Goal: Transaction & Acquisition: Register for event/course

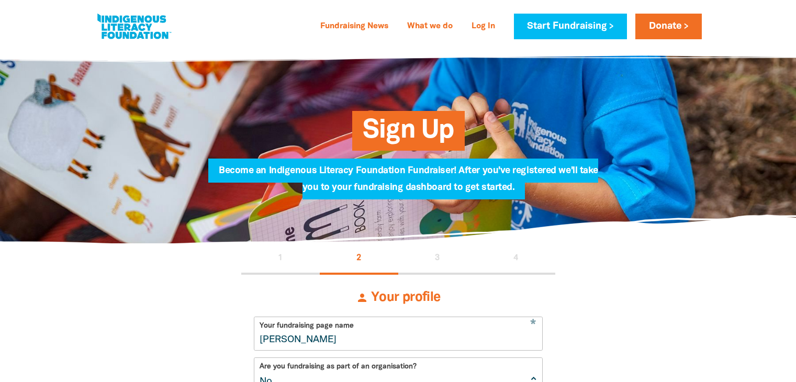
select select "No"
select select "Event"
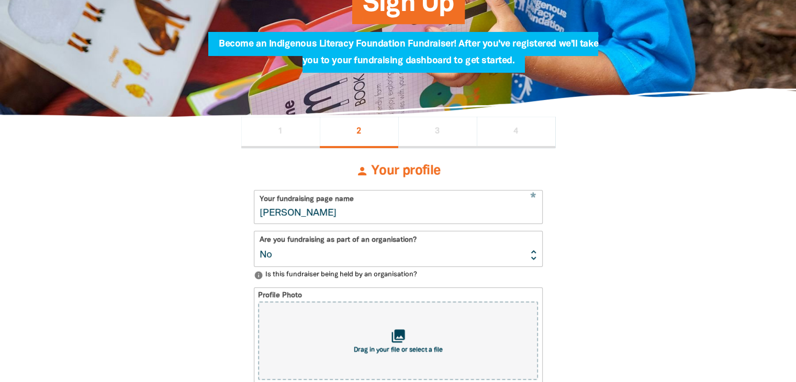
drag, startPoint x: 347, startPoint y: 211, endPoint x: 234, endPoint y: 206, distance: 113.7
type input "L"
type input "l"
type input "Lett"
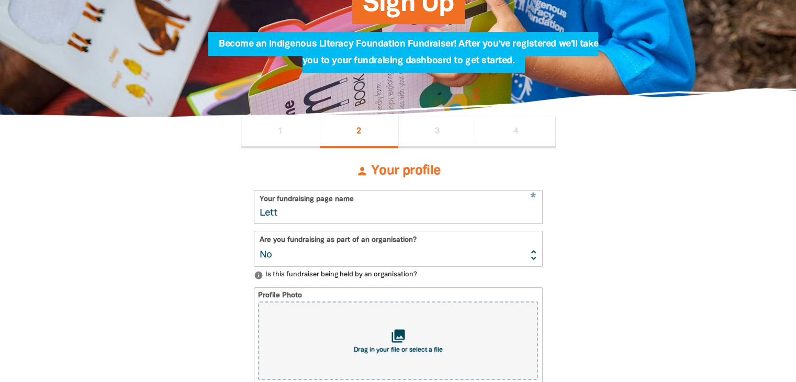
type input "lett"
type input "Letture sen"
type input "letturesen"
type input "Letture senza"
type input "letturesenza"
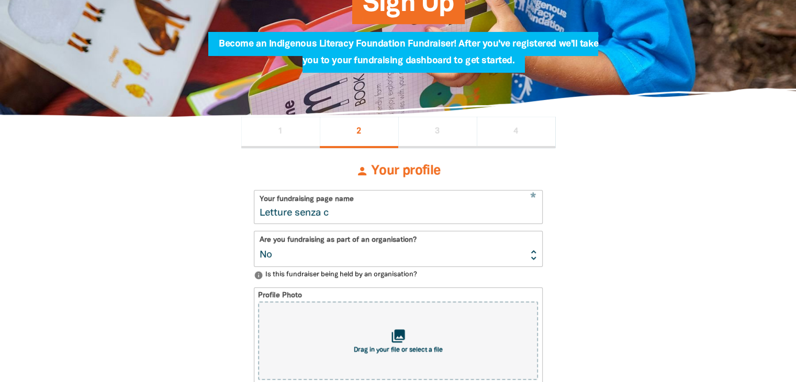
type input "Letture senza co"
type input "letturesenzaco"
type input "Letture senza con"
type input "letturesenzacon"
type input "Letture senza confini"
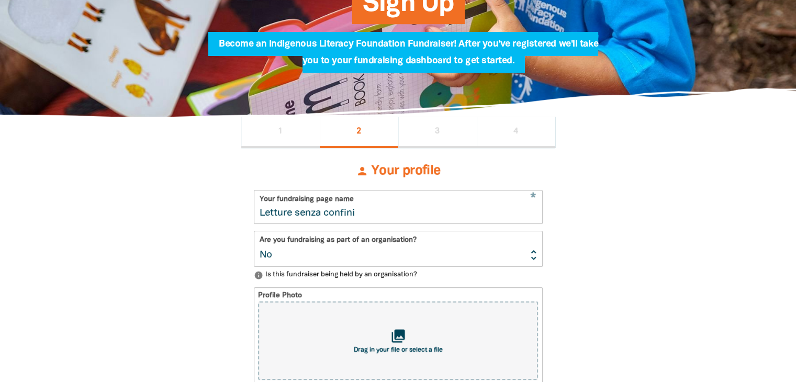
type input "letturesenzaconfini"
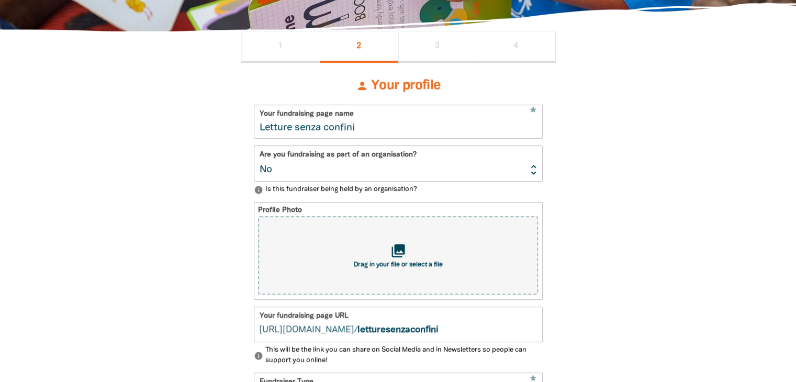
scroll to position [231, 0]
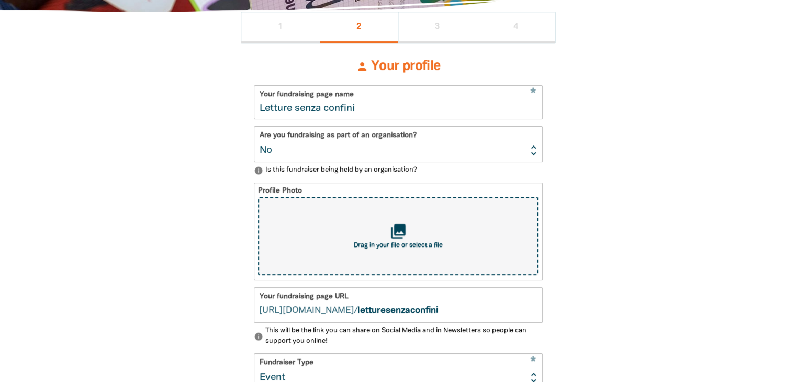
type input "Letture senza confini"
click at [401, 229] on icon "collections" at bounding box center [397, 231] width 17 height 17
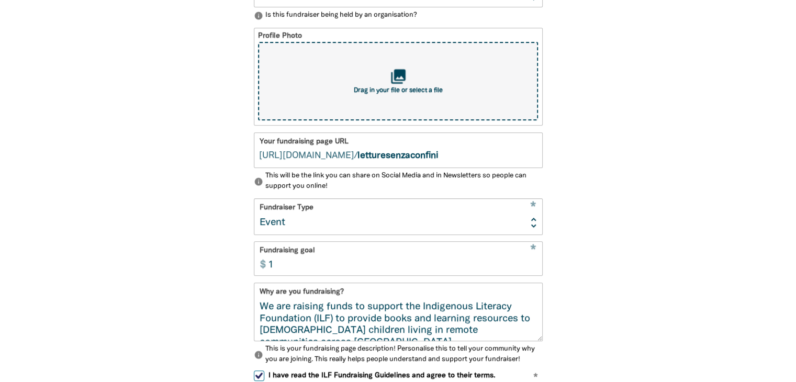
scroll to position [388, 0]
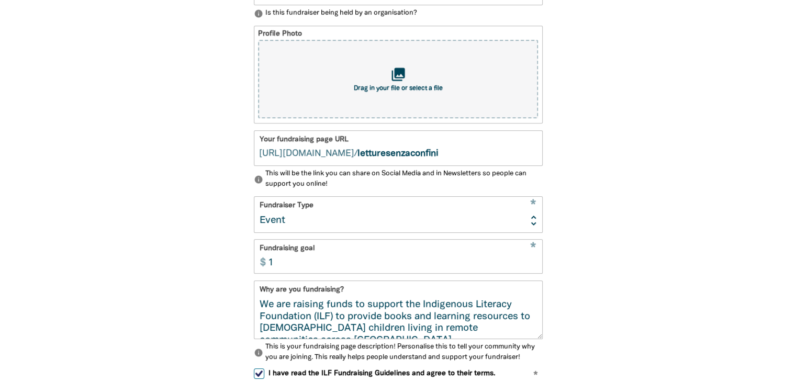
click at [321, 262] on input "1" at bounding box center [402, 256] width 279 height 33
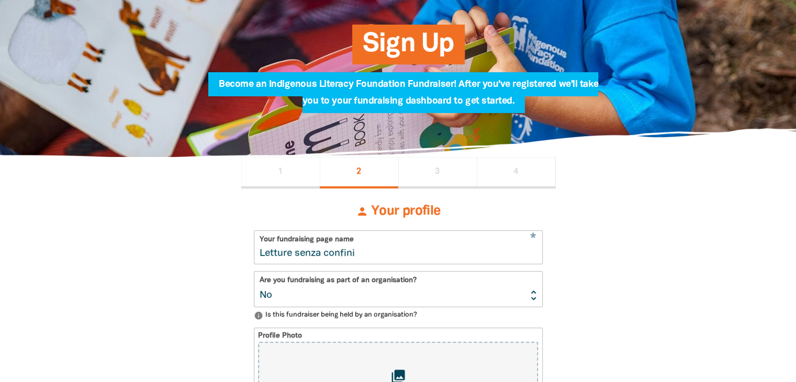
scroll to position [74, 0]
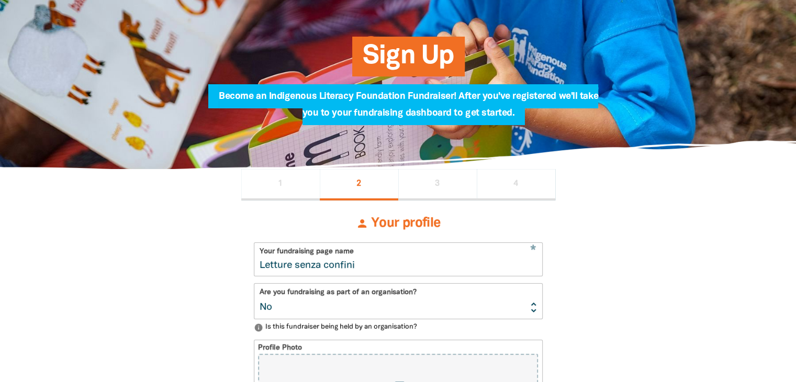
type input "500"
click at [281, 188] on span "1" at bounding box center [280, 183] width 5 height 8
select select "AU"
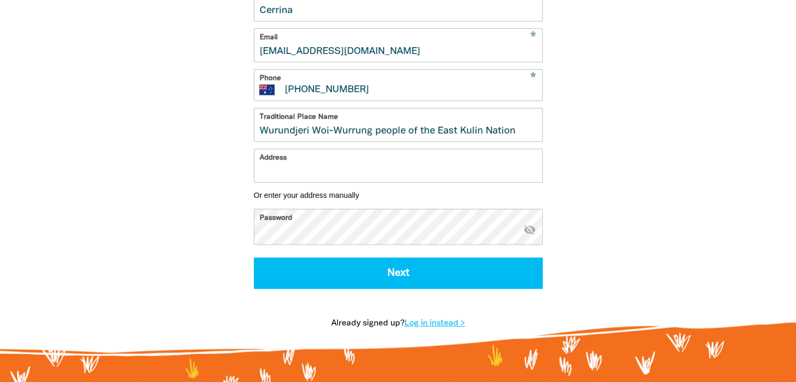
scroll to position [388, 0]
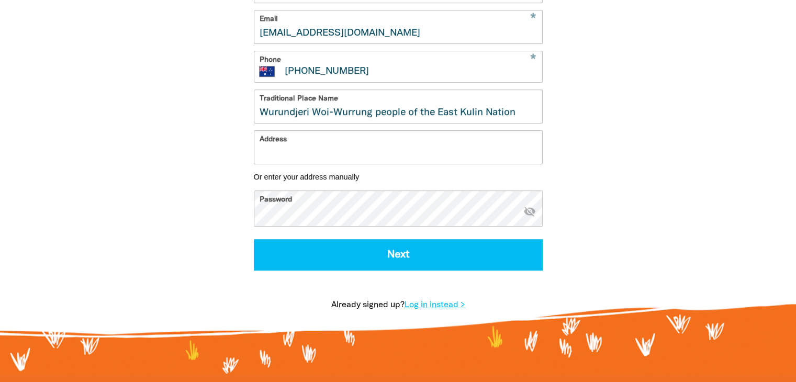
click at [523, 217] on icon "visibility_off" at bounding box center [529, 211] width 13 height 13
click at [523, 217] on icon "visibility" at bounding box center [529, 211] width 13 height 13
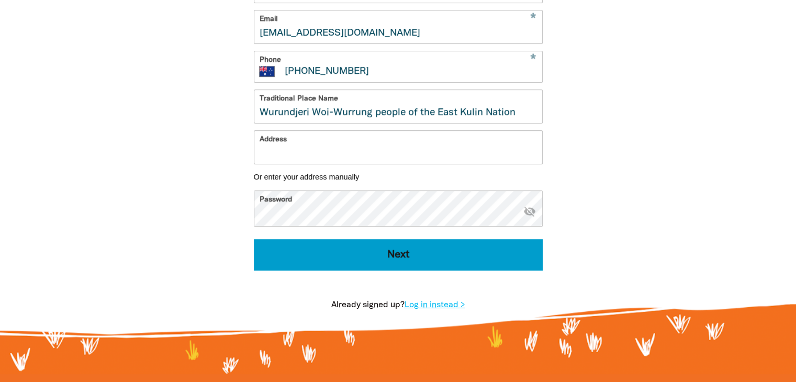
click at [394, 259] on button "Next" at bounding box center [398, 254] width 289 height 31
select select "No"
select select "Event"
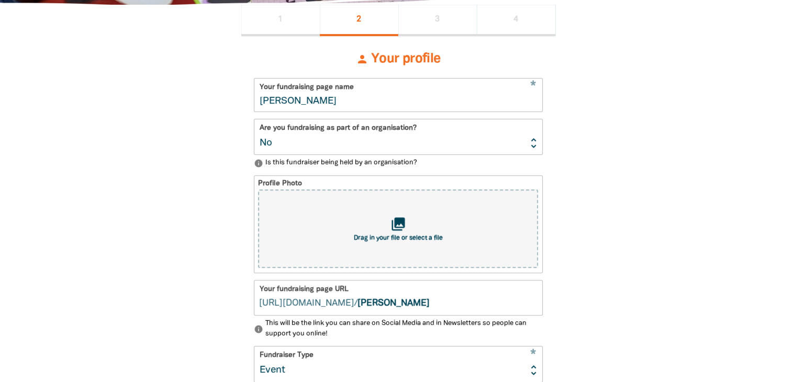
scroll to position [231, 0]
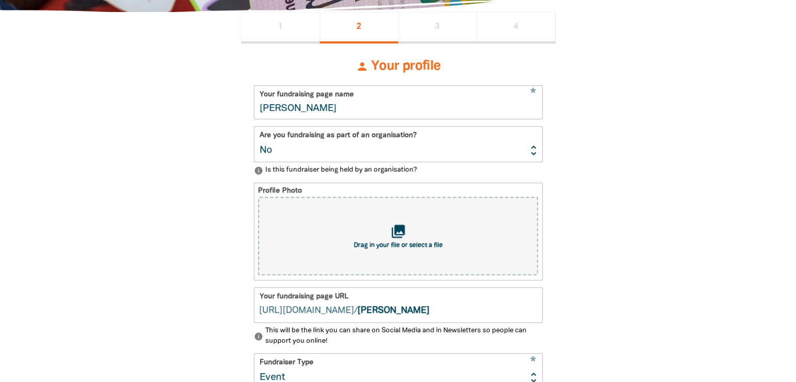
select select "No"
select select "Event"
click at [398, 235] on icon "collections" at bounding box center [397, 231] width 17 height 17
type input "C:\fakepath\books.jpg"
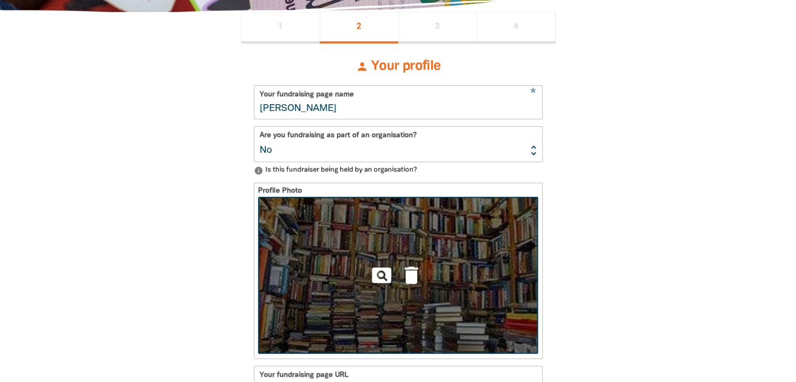
click at [410, 275] on icon "delete" at bounding box center [411, 275] width 23 height 23
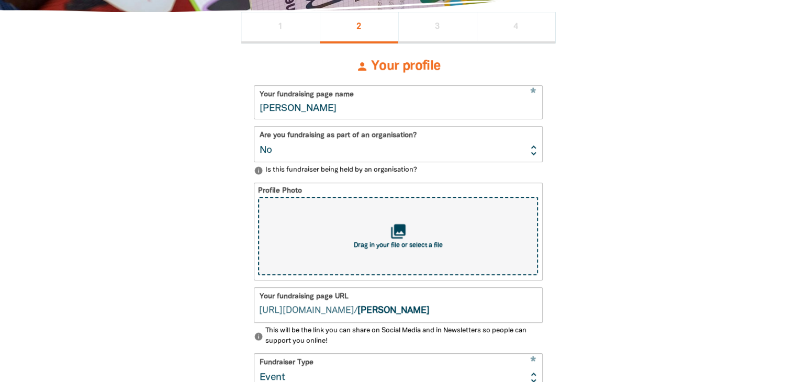
click at [408, 231] on div "collections Drag in your file or select a file" at bounding box center [397, 236] width 279 height 78
type input "C:\fakepath\books.jpg"
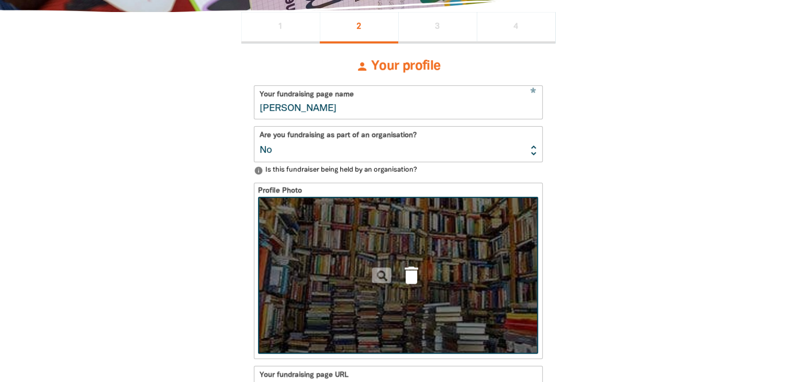
click at [415, 280] on icon "delete" at bounding box center [411, 275] width 23 height 23
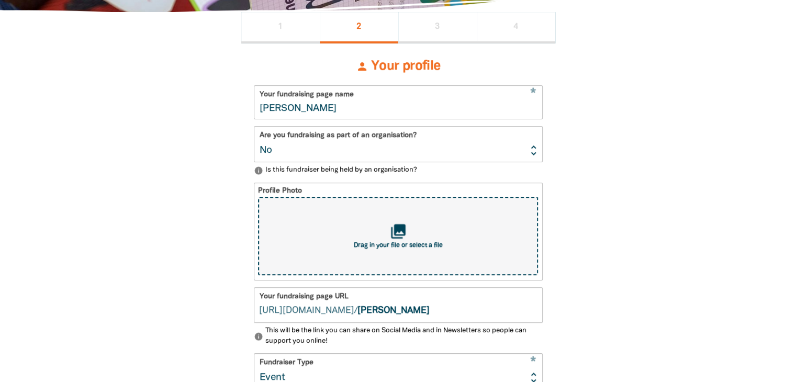
click at [398, 228] on icon "collections" at bounding box center [397, 231] width 17 height 17
type input "C:\fakepath\books.png"
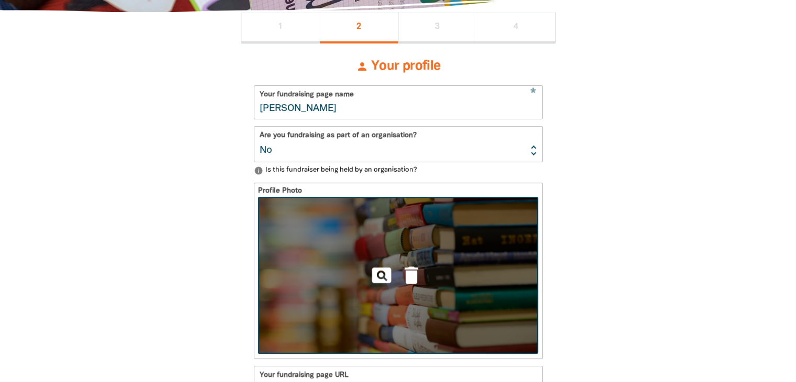
drag, startPoint x: 348, startPoint y: 109, endPoint x: 201, endPoint y: 105, distance: 147.1
type input "L"
type input "l"
type input "Lett"
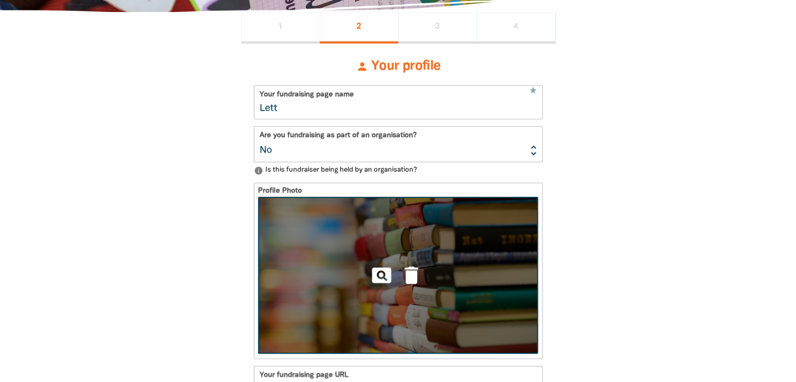
type input "lett"
type input "Letture sen"
type input "letturesen"
type input "Letture senza"
type input "letturesenza"
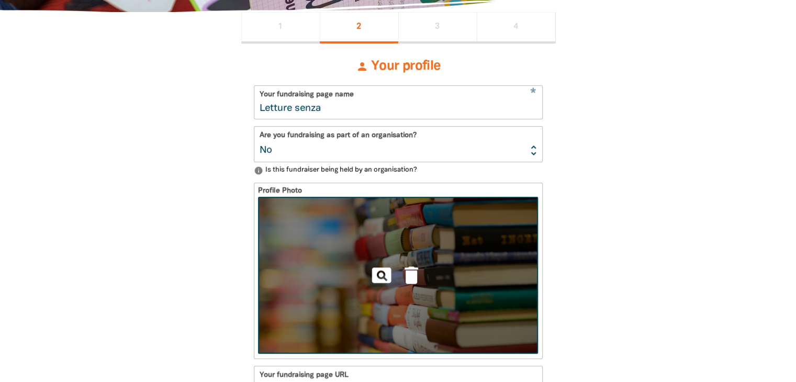
type input "Letture senza c"
type input "letturesenzac"
type input "Letture senza co"
type input "letturesenzaco"
type input "Letture senza con"
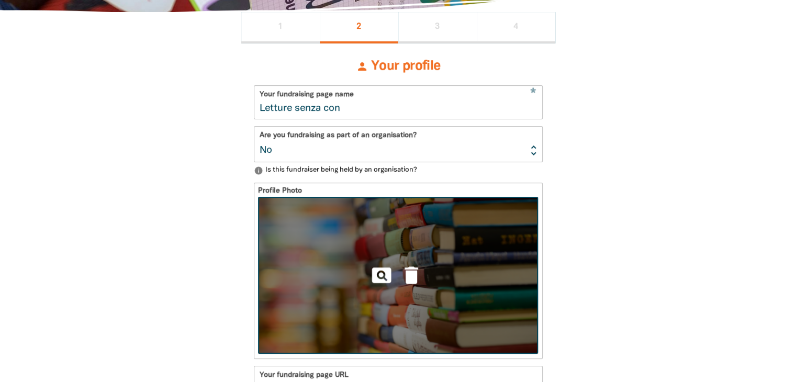
type input "letturesenzacon"
type input "Letture senza confini"
type input "letturesenzaconfini"
type input "Letture senza confini"
click at [416, 153] on select "Yes No" at bounding box center [398, 144] width 288 height 35
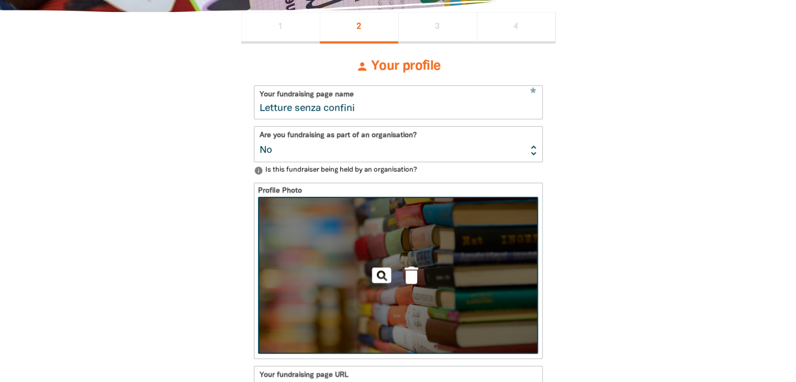
click at [254, 128] on select "Yes No" at bounding box center [398, 144] width 288 height 35
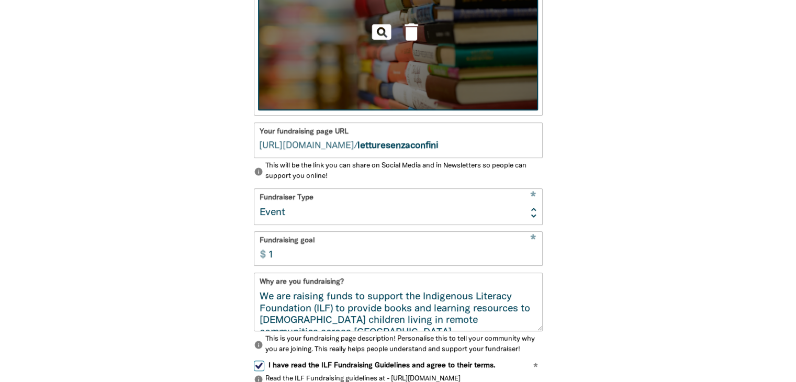
scroll to position [493, 0]
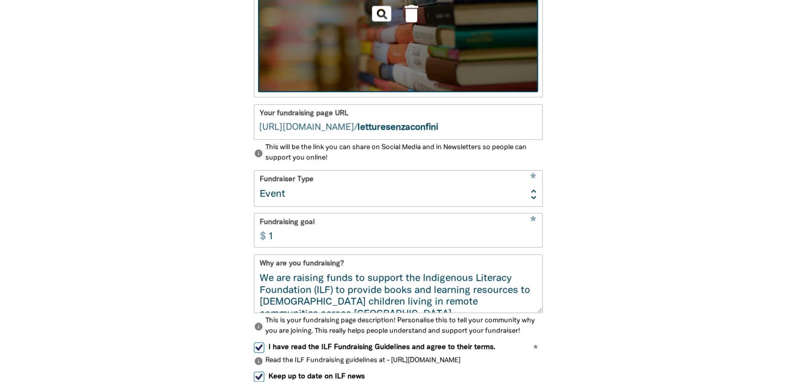
click at [348, 239] on input "1" at bounding box center [402, 230] width 279 height 33
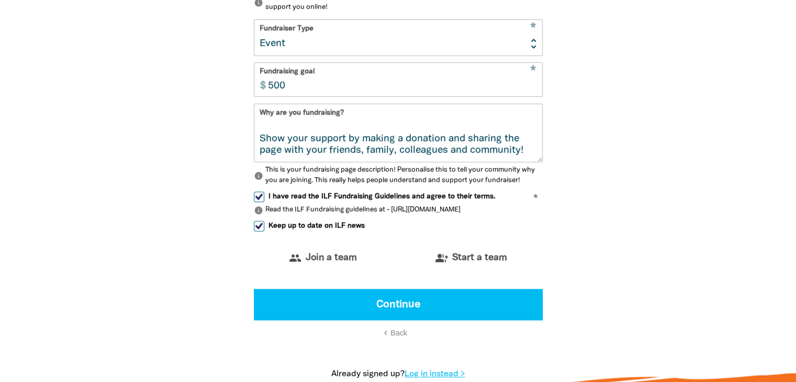
scroll to position [650, 0]
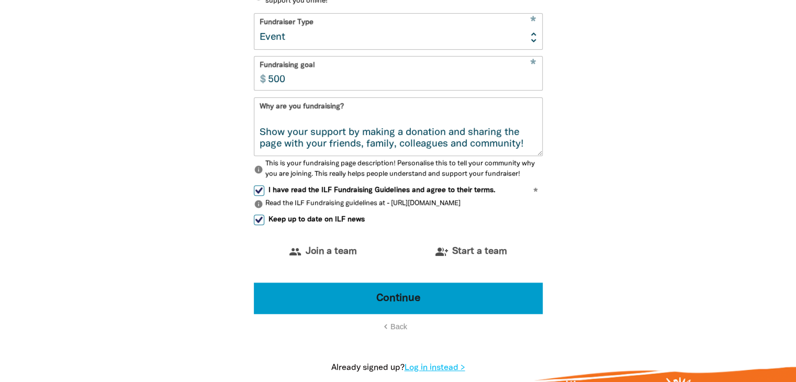
type input "500"
click at [444, 302] on button "Continue" at bounding box center [398, 298] width 289 height 31
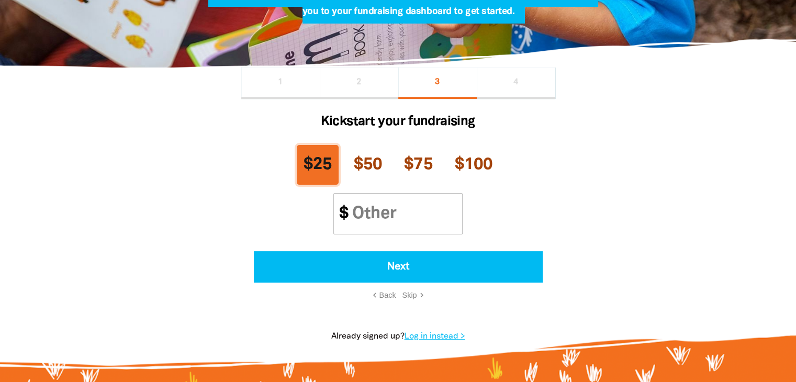
scroll to position [175, 0]
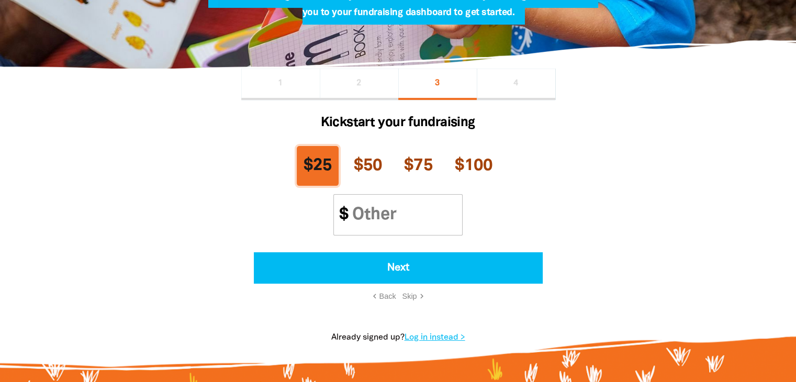
click at [317, 158] on span "$25" at bounding box center [317, 165] width 29 height 15
click at [318, 159] on span "$25" at bounding box center [317, 165] width 29 height 15
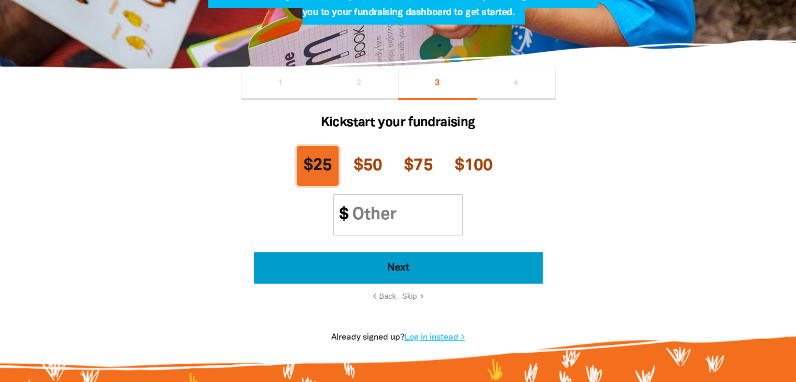
click at [390, 267] on button "Next" at bounding box center [398, 267] width 289 height 31
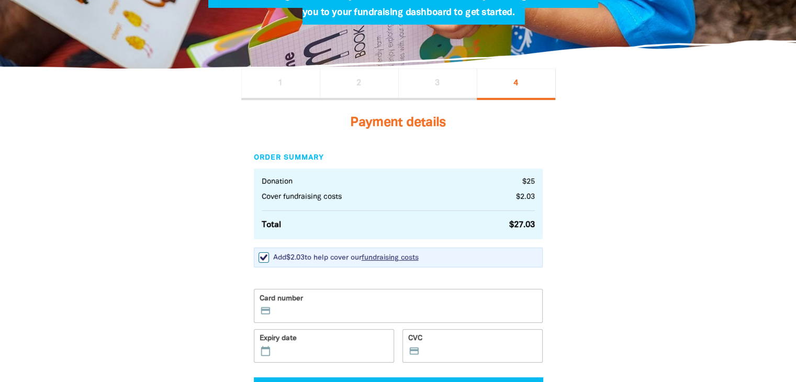
scroll to position [227, 0]
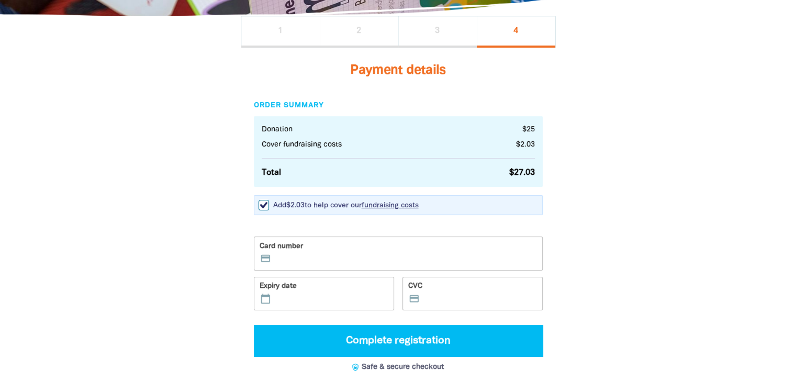
click at [373, 253] on label "Card number credit_card" at bounding box center [398, 252] width 289 height 33
click at [373, 255] on input "Card number credit_card" at bounding box center [405, 255] width 263 height 1
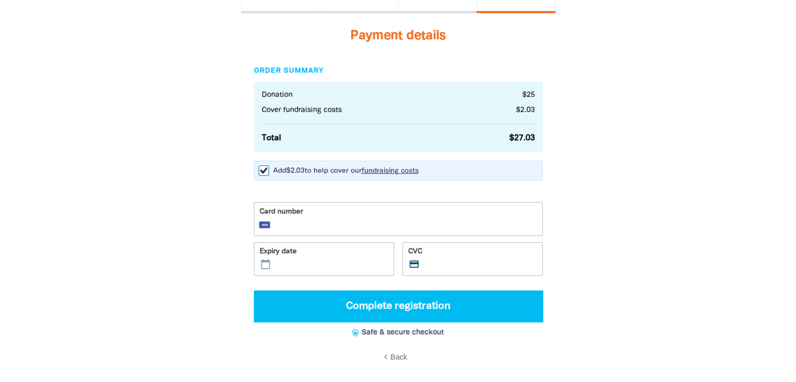
scroll to position [279, 0]
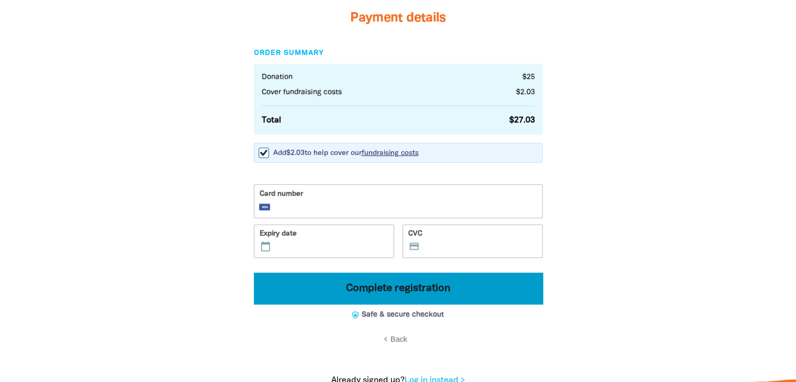
click at [412, 287] on button "Complete registration" at bounding box center [398, 288] width 289 height 31
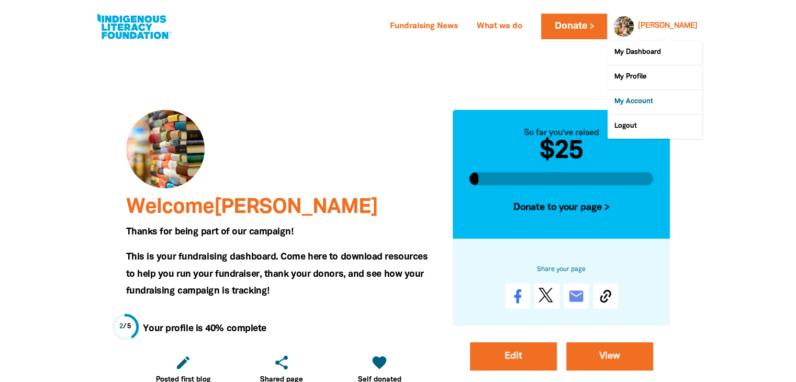
click at [633, 100] on link "My Account" at bounding box center [654, 102] width 94 height 24
select select "AU"
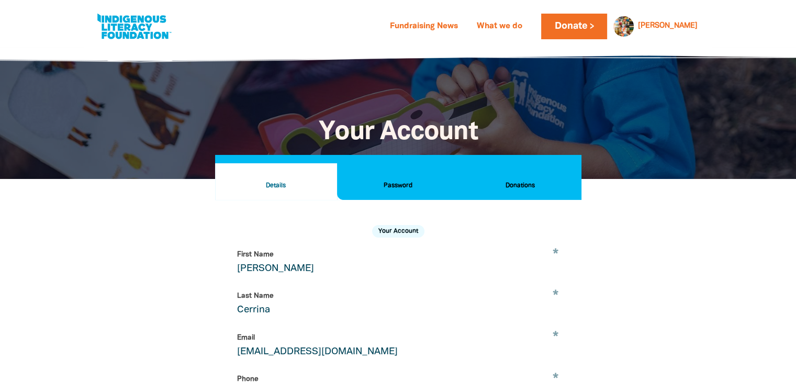
scroll to position [199, 0]
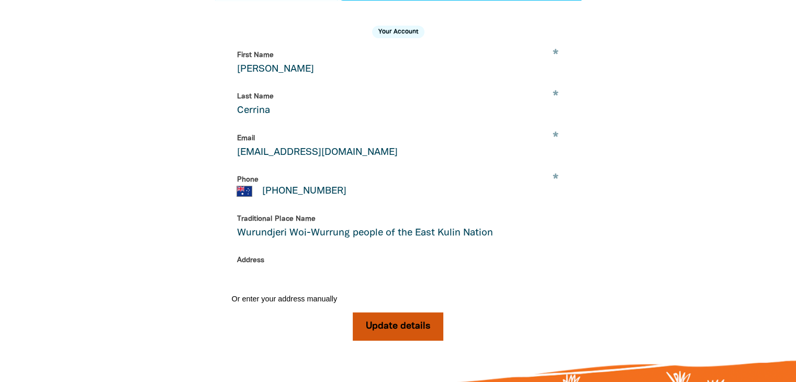
click at [402, 336] on button "Update details" at bounding box center [398, 326] width 91 height 28
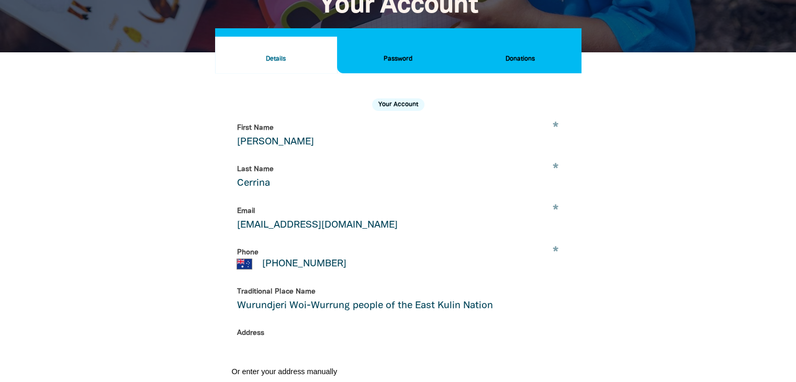
scroll to position [95, 0]
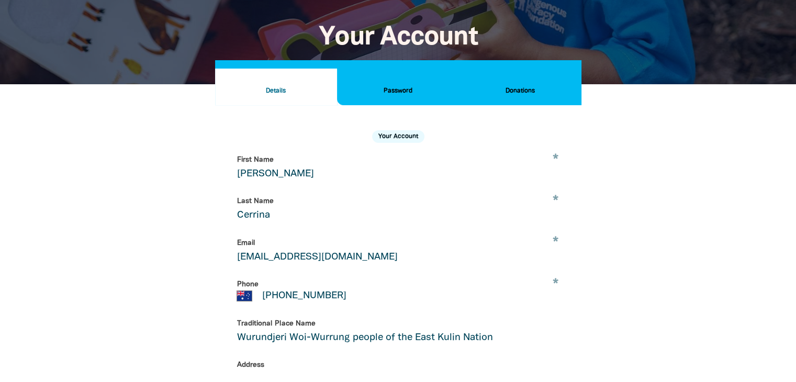
click at [280, 87] on h2 "Details" at bounding box center [275, 91] width 105 height 12
click at [397, 89] on h2 "Password" at bounding box center [397, 91] width 105 height 12
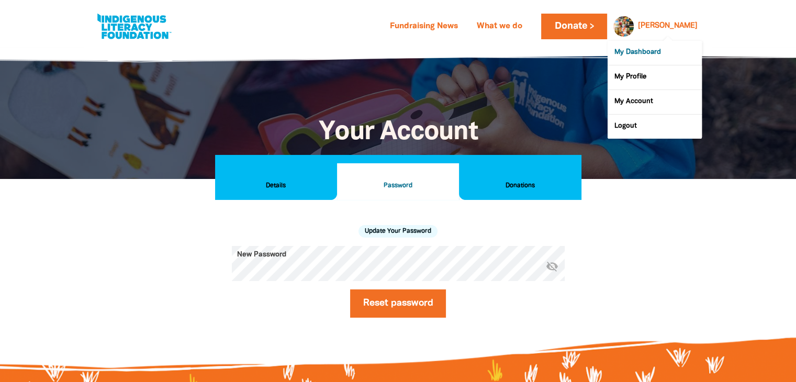
click at [636, 53] on link "My Dashboard" at bounding box center [654, 53] width 94 height 24
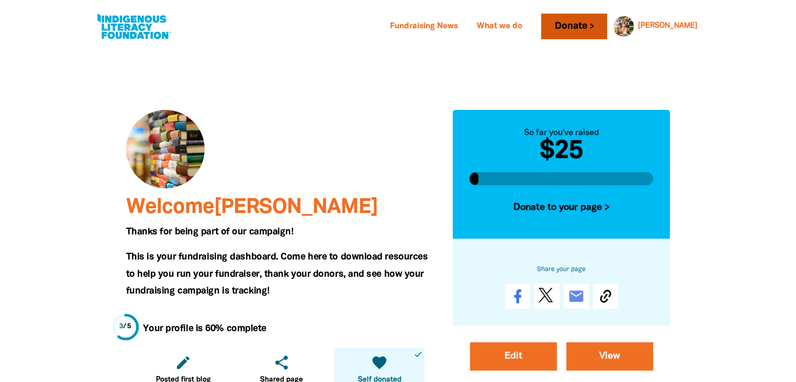
click at [607, 26] on link "Donate" at bounding box center [574, 27] width 66 height 26
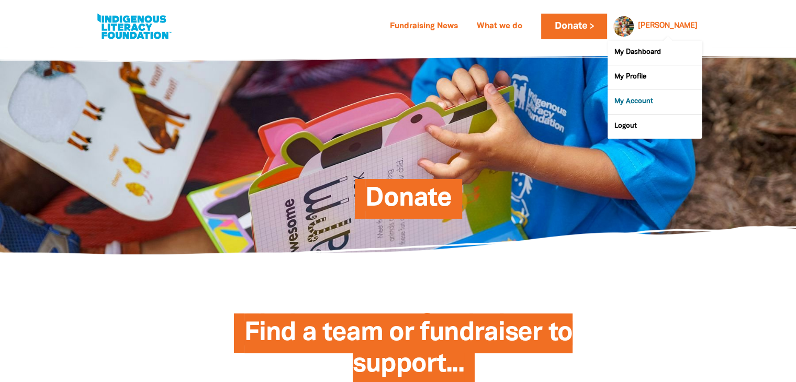
click at [641, 100] on link "My Account" at bounding box center [654, 102] width 94 height 24
select select "AU"
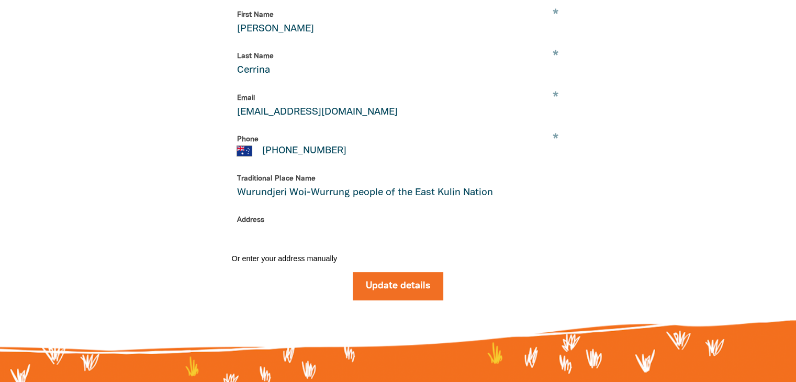
scroll to position [304, 0]
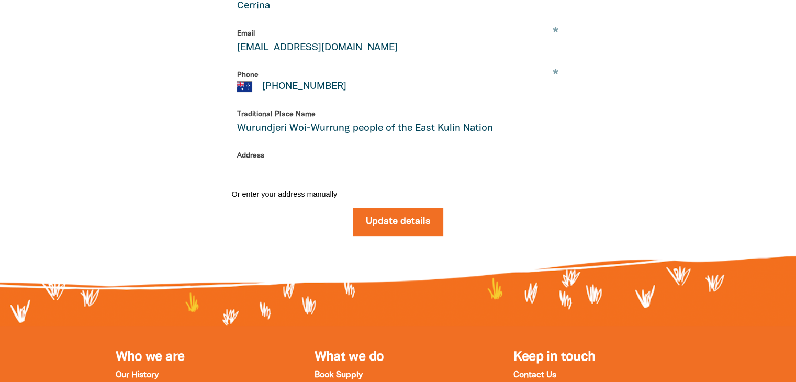
click at [331, 137] on input "Wurundjeri Woi-Wurrung people of the East Kulin Nation" at bounding box center [398, 122] width 333 height 33
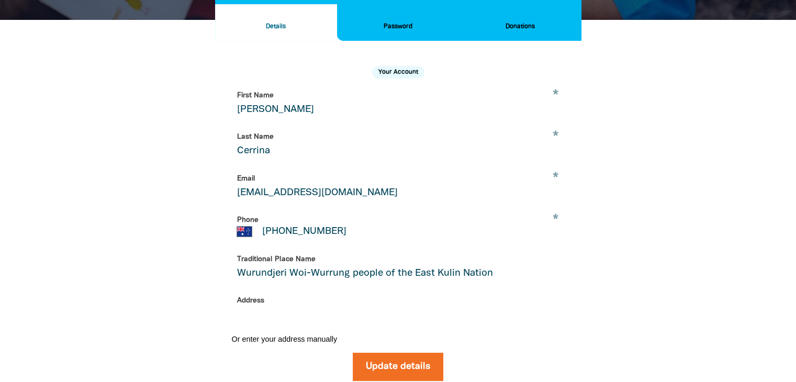
scroll to position [147, 0]
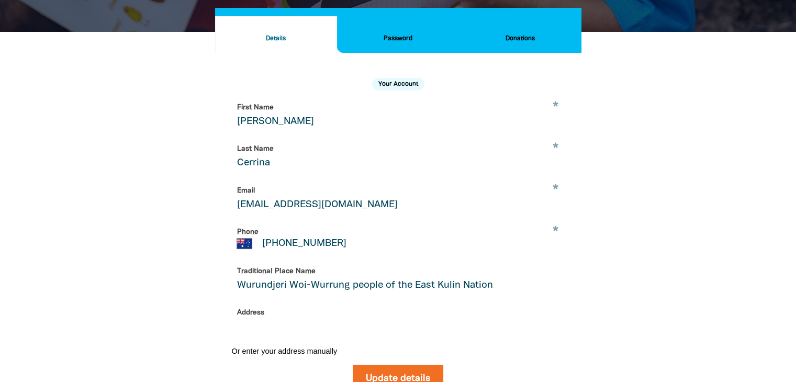
click at [276, 122] on input "[PERSON_NAME]" at bounding box center [398, 115] width 333 height 33
drag, startPoint x: 283, startPoint y: 124, endPoint x: 227, endPoint y: 125, distance: 56.0
click at [227, 125] on div "Your Account * First Name [PERSON_NAME] * Last Name Cerrina * Email [EMAIL_ADDR…" at bounding box center [398, 231] width 366 height 357
type input "BookClub"
drag, startPoint x: 284, startPoint y: 164, endPoint x: 233, endPoint y: 164, distance: 50.8
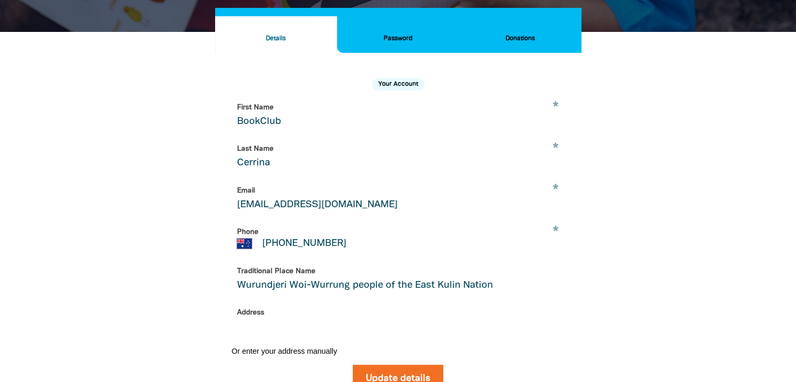
click at [233, 164] on input "Cerrina" at bounding box center [398, 156] width 333 height 33
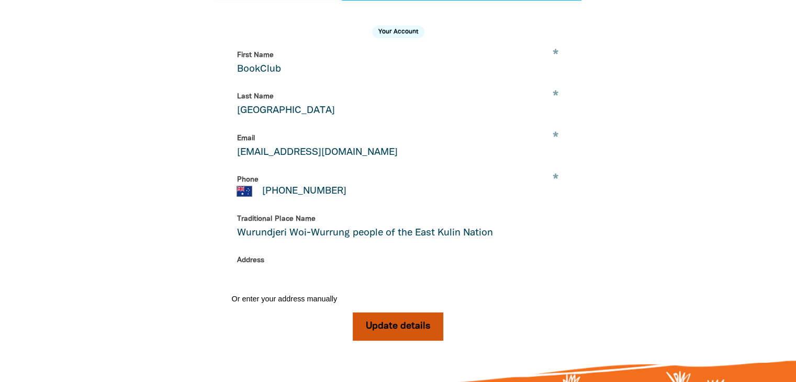
type input "[GEOGRAPHIC_DATA]"
click at [379, 337] on button "Update details" at bounding box center [398, 326] width 91 height 28
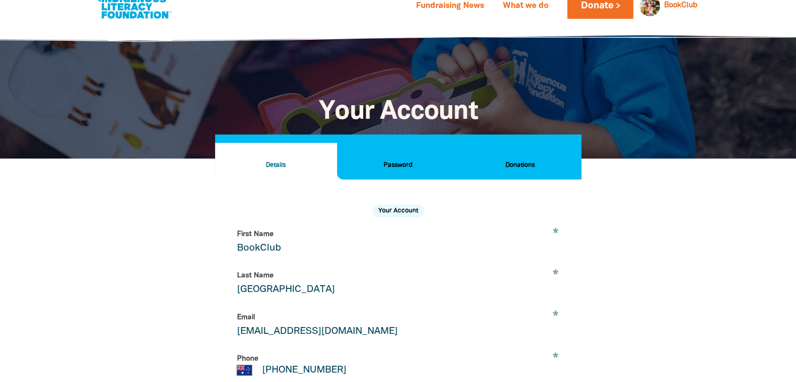
scroll to position [0, 0]
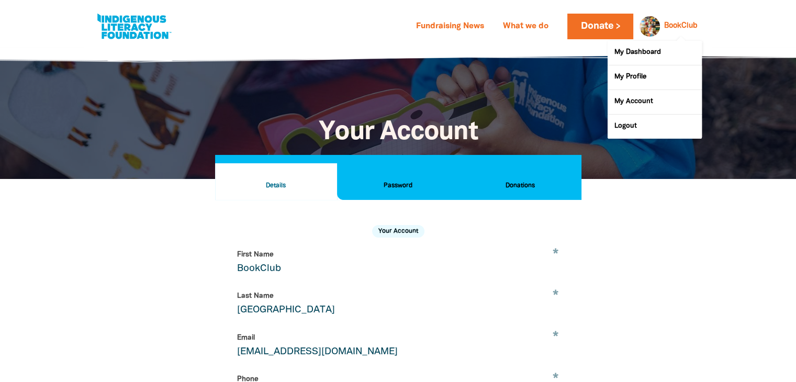
click at [683, 26] on link "BookClub" at bounding box center [680, 25] width 33 height 7
click at [637, 127] on link "Logout" at bounding box center [654, 127] width 94 height 24
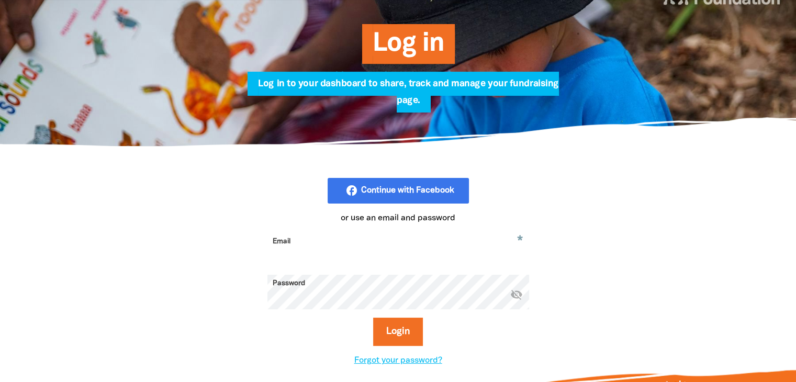
scroll to position [209, 0]
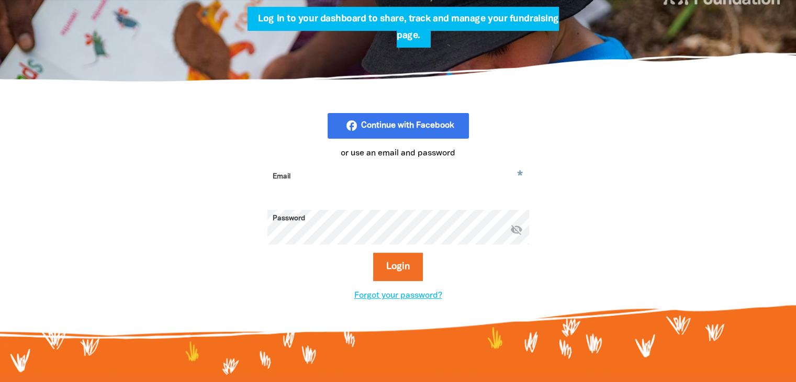
click at [323, 176] on input "Email" at bounding box center [398, 184] width 262 height 33
type input "b"
paste input "[EMAIL_ADDRESS][DOMAIN_NAME]"
type input "[EMAIL_ADDRESS][DOMAIN_NAME]"
click at [396, 267] on button "Login" at bounding box center [398, 267] width 50 height 28
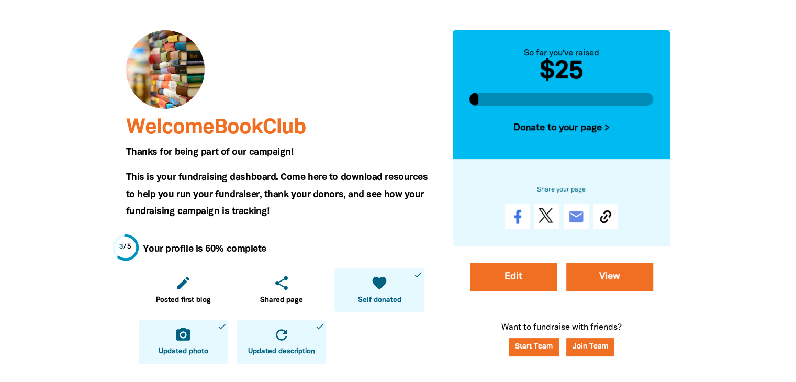
scroll to position [105, 0]
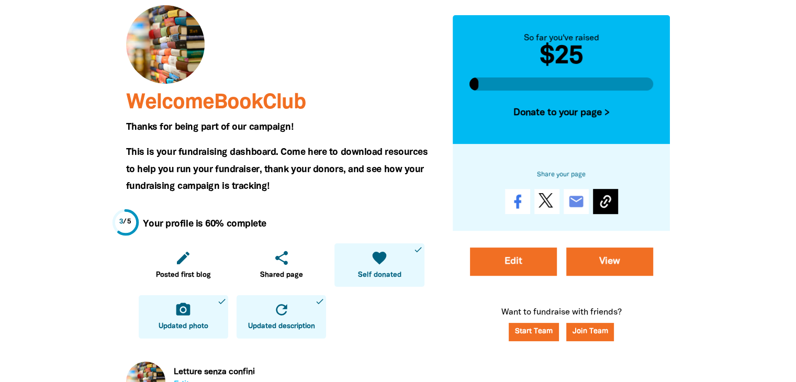
click at [602, 202] on icon at bounding box center [605, 201] width 11 height 13
click at [605, 264] on link "View" at bounding box center [609, 261] width 87 height 28
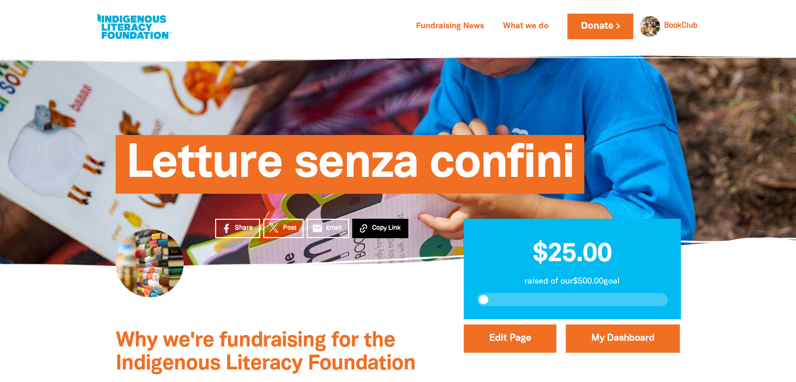
click at [378, 224] on span "Copy Link" at bounding box center [386, 227] width 29 height 9
click at [592, 26] on link "Donate" at bounding box center [600, 27] width 66 height 26
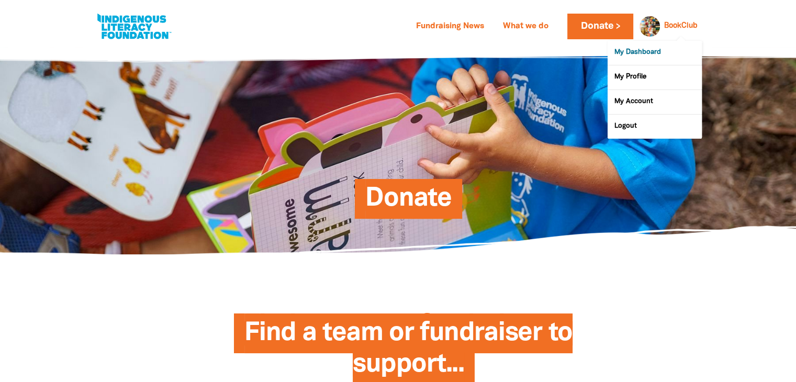
click at [645, 50] on link "My Dashboard" at bounding box center [654, 53] width 94 height 24
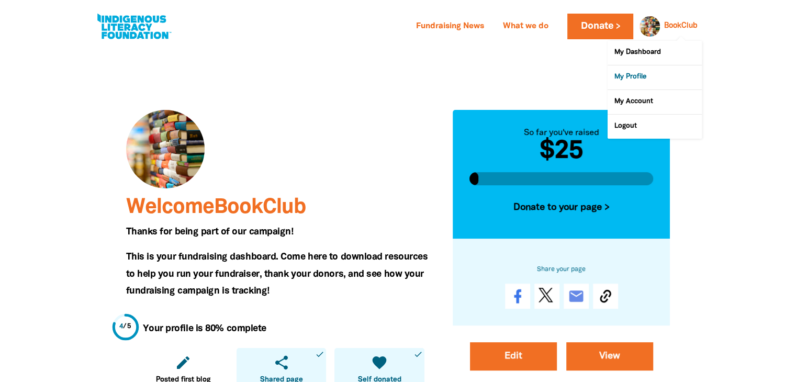
click at [638, 76] on link "My Profile" at bounding box center [654, 77] width 94 height 24
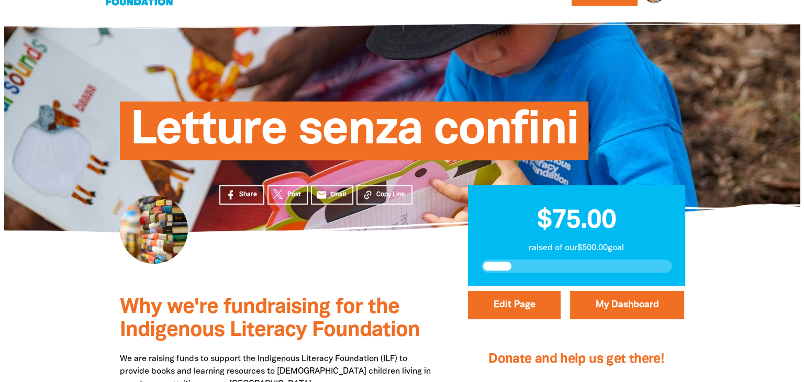
scroll to position [52, 0]
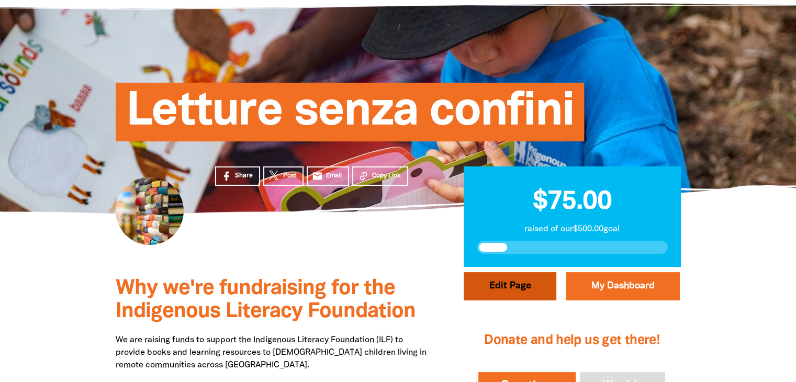
click at [516, 287] on button "Edit Page" at bounding box center [510, 286] width 93 height 28
select select "No"
select select "Event"
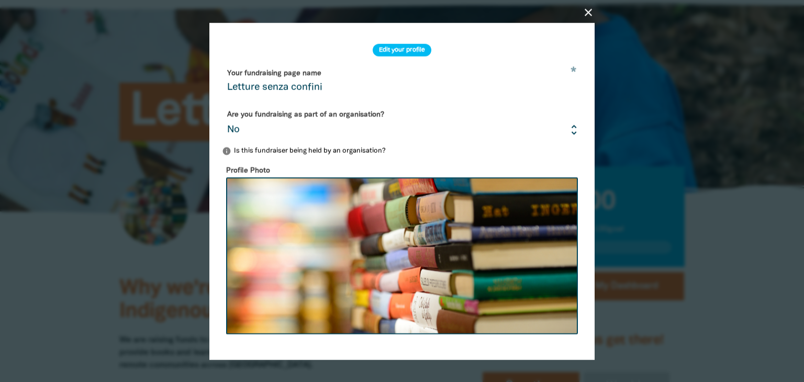
click at [563, 134] on select "Yes No" at bounding box center [402, 123] width 360 height 35
click at [222, 107] on select "Yes No" at bounding box center [402, 123] width 360 height 35
click at [355, 150] on p "info Is this fundraiser being held by an organisation?" at bounding box center [402, 151] width 360 height 10
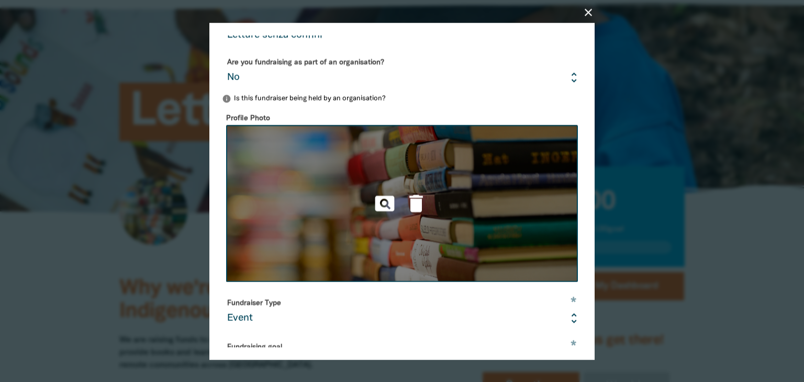
scroll to position [105, 0]
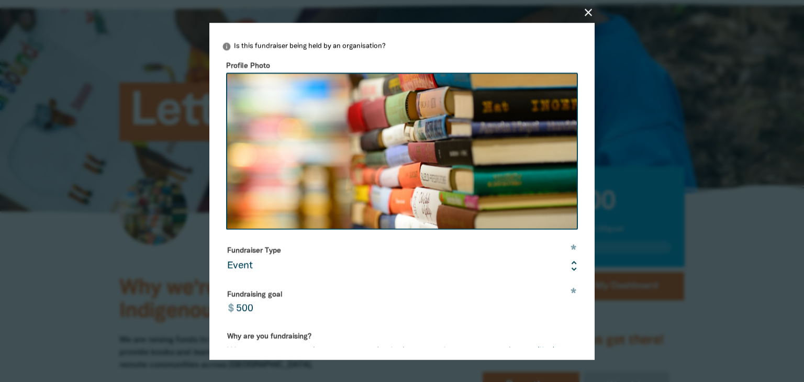
click at [564, 267] on select "Event Activity Donations Instead of Gifts Business School or Library In Memoriam" at bounding box center [402, 259] width 360 height 35
click at [561, 266] on select "Event Activity Donations Instead of Gifts Business School or Library In Memoriam" at bounding box center [402, 259] width 360 height 35
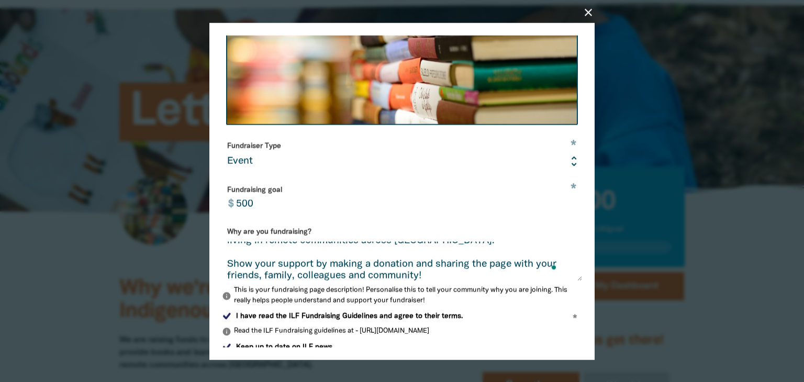
scroll to position [36, 0]
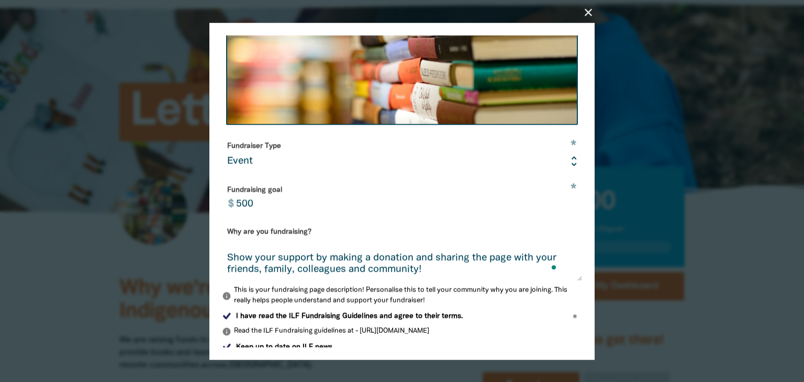
click at [501, 272] on textarea "We are raising funds to support the Indigenous Literacy Foundation (ILF) to pro…" at bounding box center [402, 260] width 360 height 39
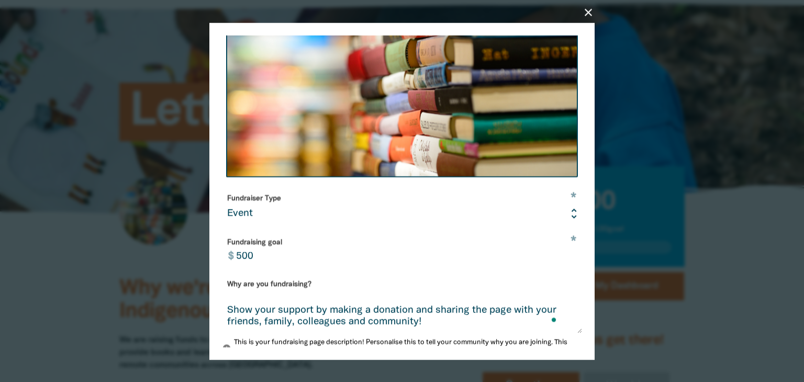
scroll to position [0, 0]
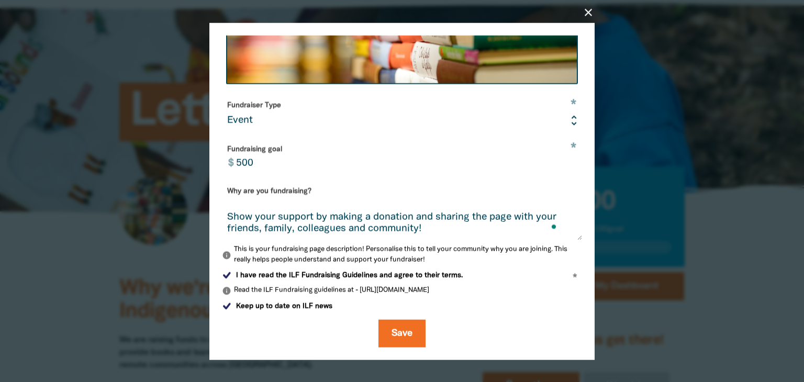
click at [586, 8] on icon "close" at bounding box center [588, 12] width 13 height 13
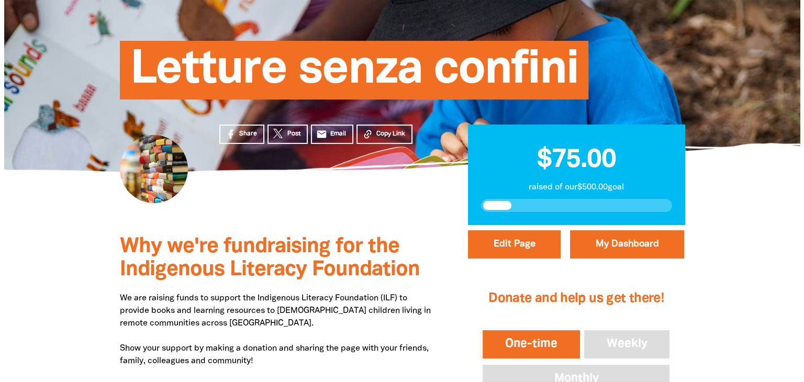
scroll to position [52, 0]
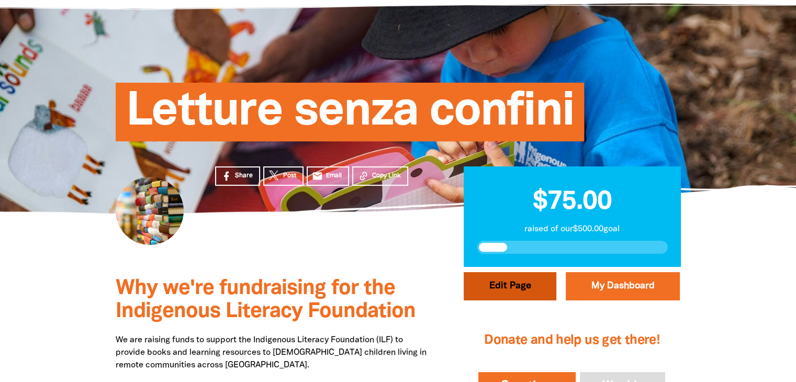
click at [508, 288] on button "Edit Page" at bounding box center [510, 286] width 93 height 28
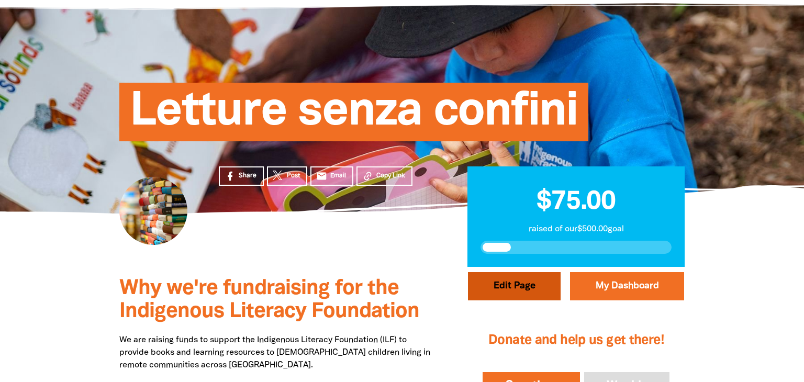
select select "No"
select select "Event"
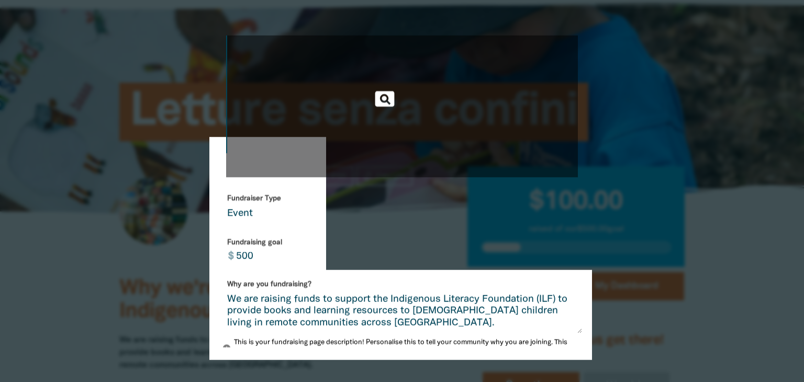
scroll to position [209, 0]
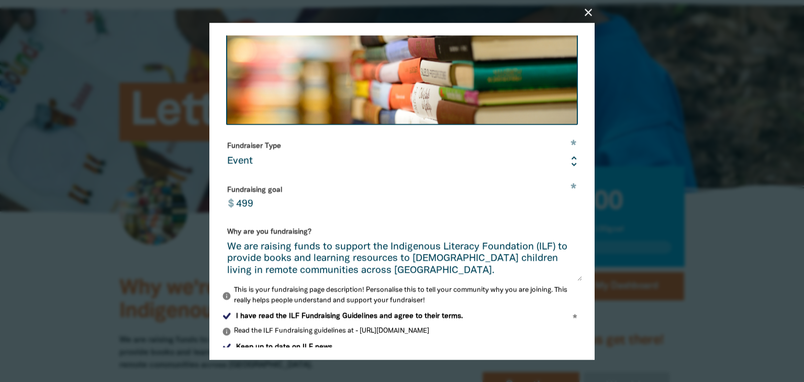
click at [563, 209] on input "499" at bounding box center [406, 197] width 352 height 33
type input "4"
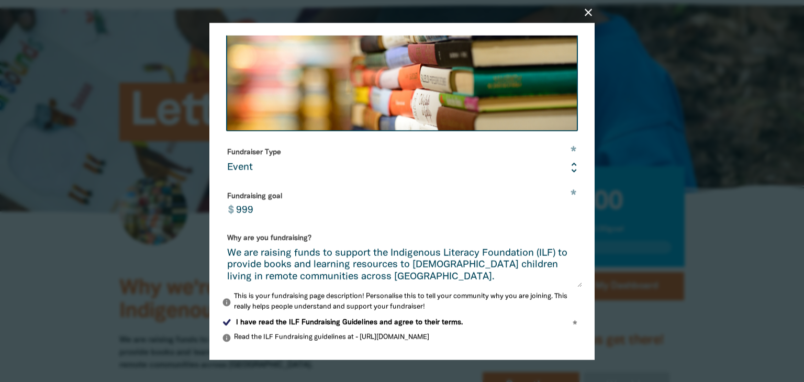
scroll to position [201, 0]
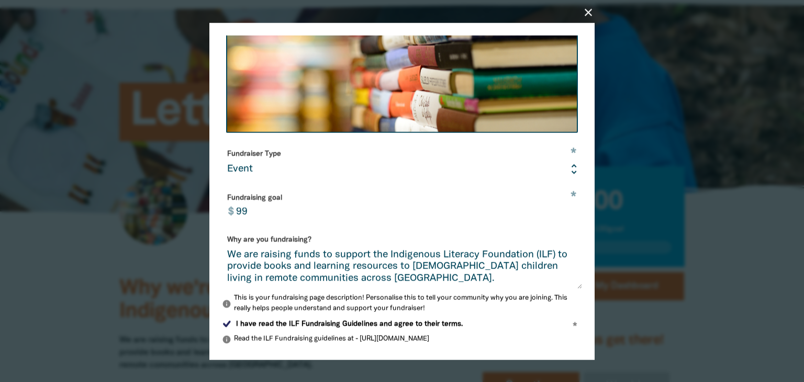
type input "9"
type input "1000"
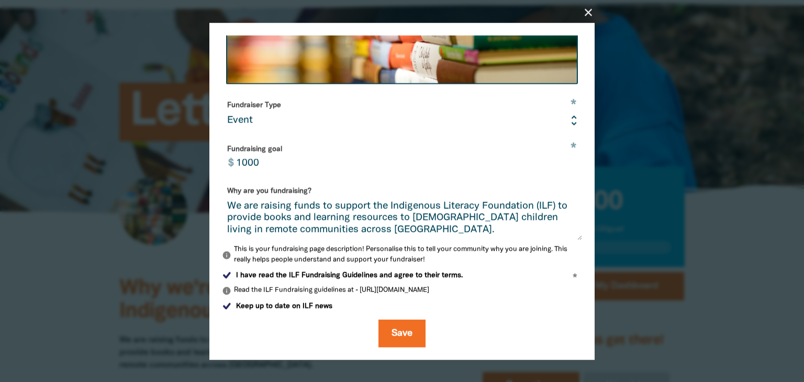
scroll to position [254, 0]
click at [393, 333] on button "Save" at bounding box center [401, 333] width 47 height 28
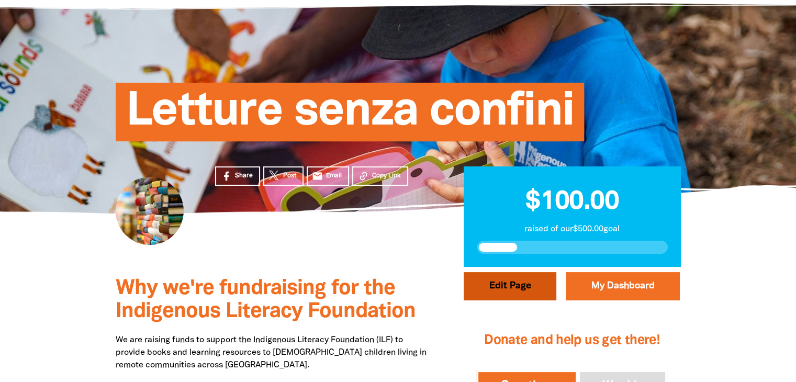
click at [504, 286] on button "Edit Page" at bounding box center [510, 286] width 93 height 28
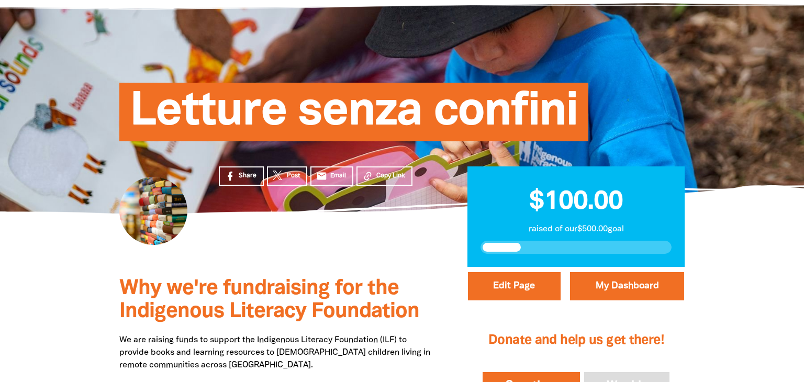
select select "No"
select select "Event"
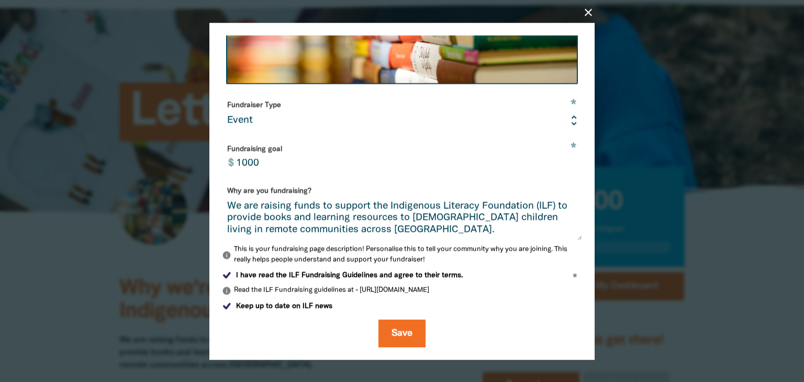
click at [590, 11] on icon "close" at bounding box center [588, 12] width 13 height 13
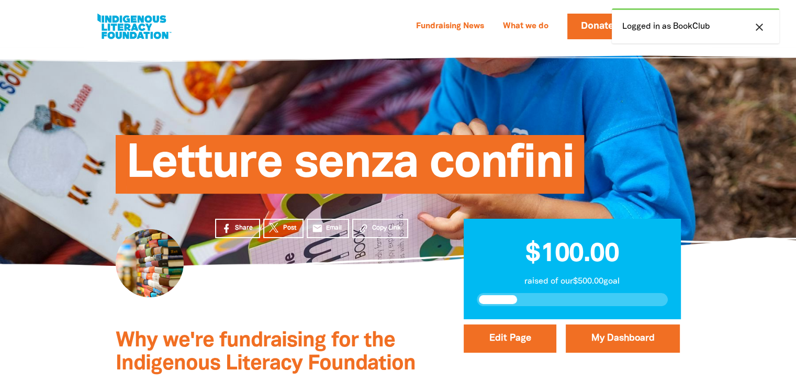
scroll to position [48, 0]
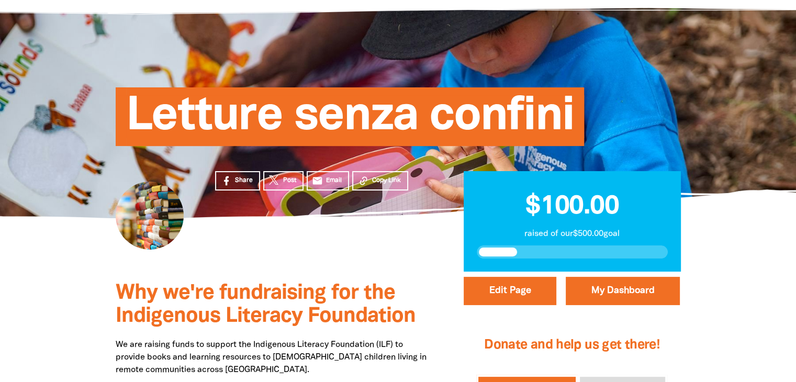
click at [760, 27] on div at bounding box center [398, 108] width 796 height 219
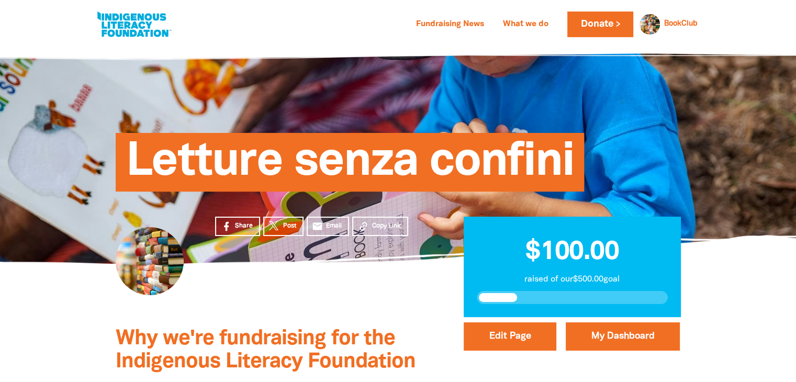
scroll to position [0, 0]
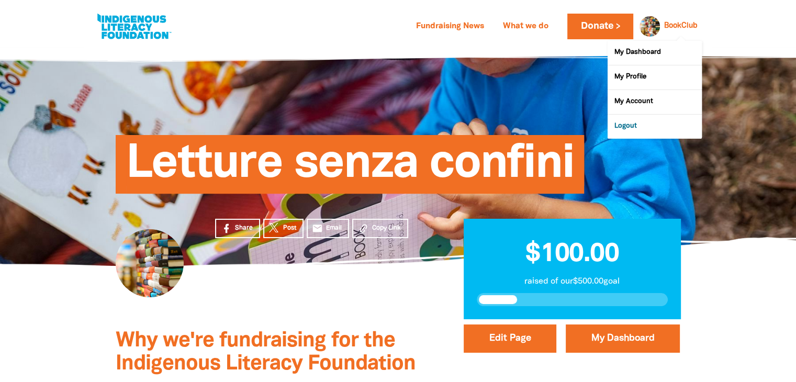
click at [626, 125] on link "Logout" at bounding box center [654, 127] width 94 height 24
